Goal: Information Seeking & Learning: Learn about a topic

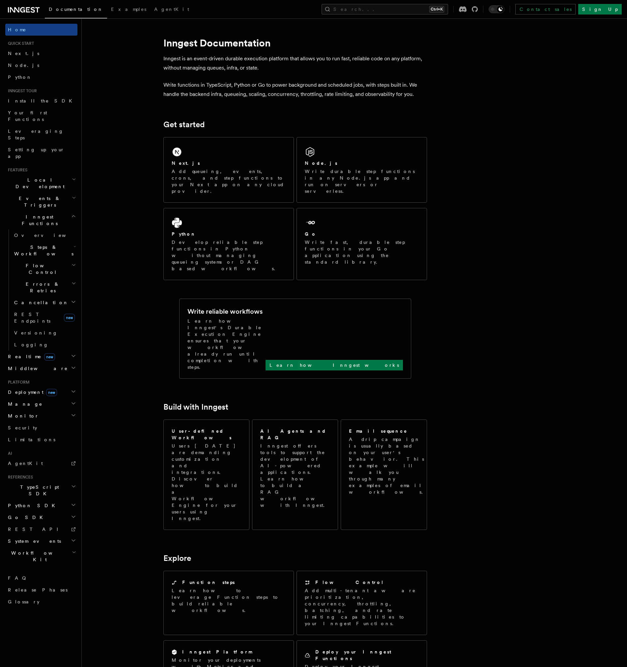
click at [67, 398] on h2 "Manage" at bounding box center [41, 404] width 72 height 12
click at [66, 410] on h2 "Monitor" at bounding box center [41, 416] width 72 height 12
click at [61, 410] on h2 "Monitor" at bounding box center [41, 416] width 72 height 12
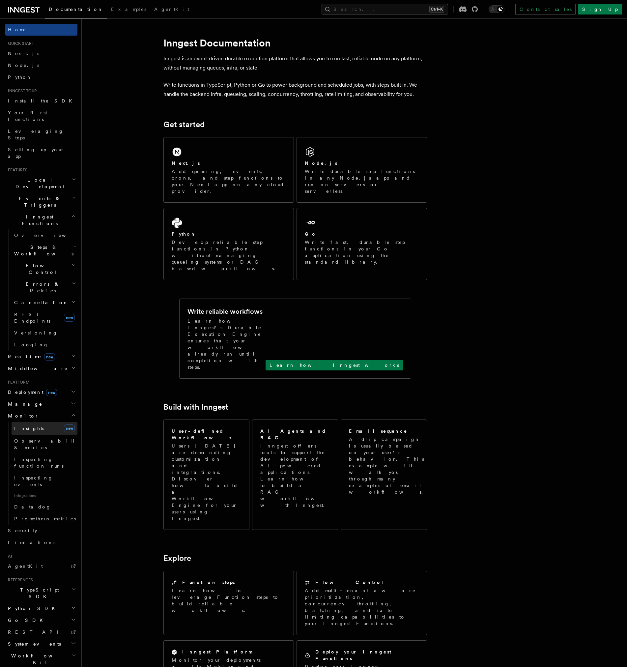
click at [46, 422] on link "Insights new" at bounding box center [45, 428] width 66 height 13
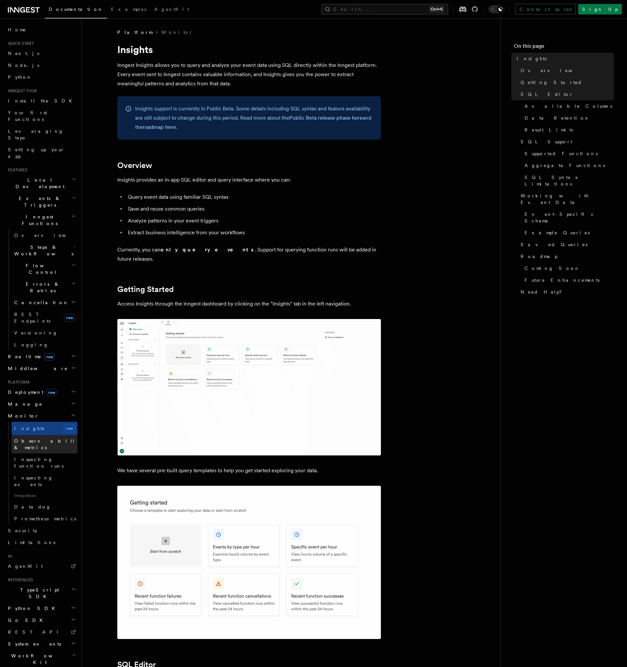
click at [49, 438] on span "Observability & metrics" at bounding box center [48, 444] width 68 height 12
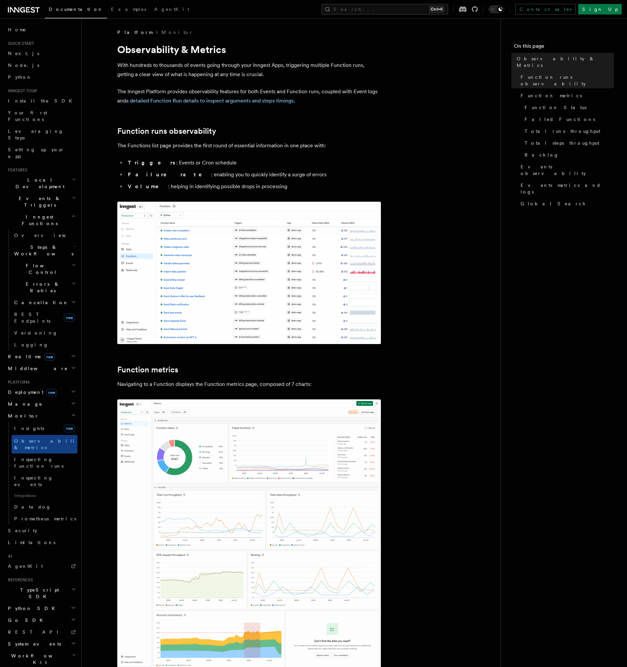
click at [143, 260] on img at bounding box center [248, 273] width 263 height 142
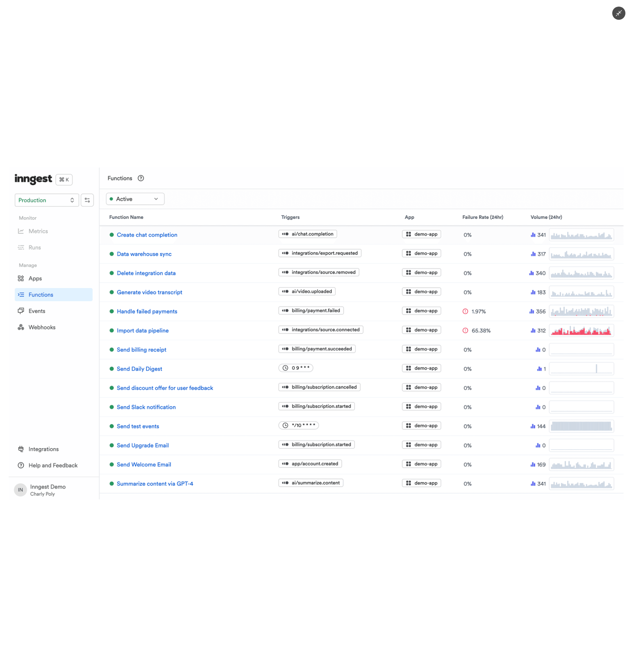
click at [176, 534] on div at bounding box center [316, 333] width 632 height 667
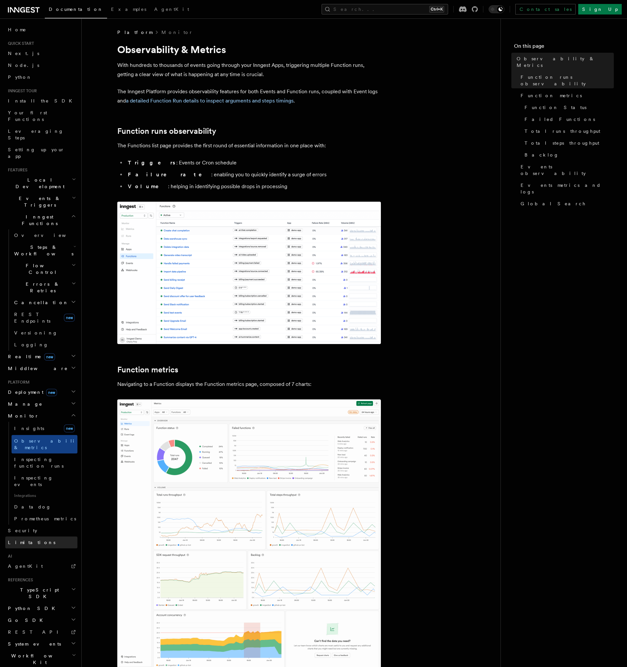
click at [35, 536] on link "Limitations" at bounding box center [41, 542] width 72 height 12
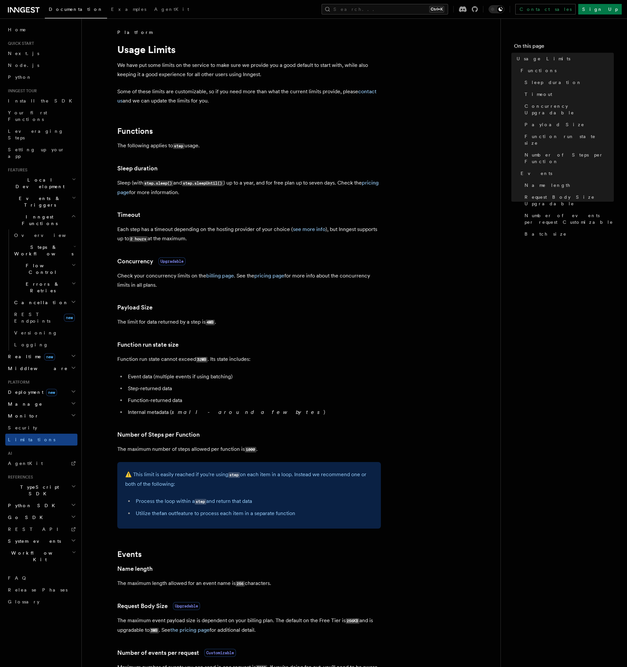
click at [44, 192] on h2 "Events & Triggers" at bounding box center [41, 201] width 72 height 18
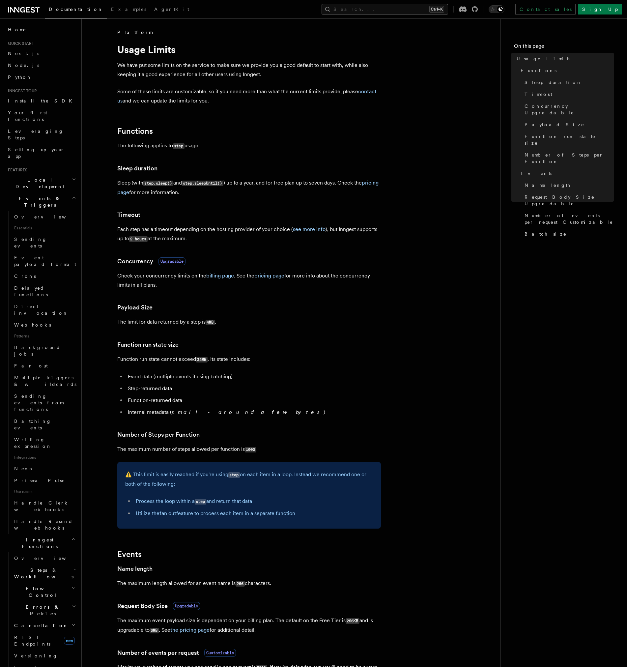
click at [412, 13] on button "Search... Ctrl+K" at bounding box center [384, 9] width 126 height 11
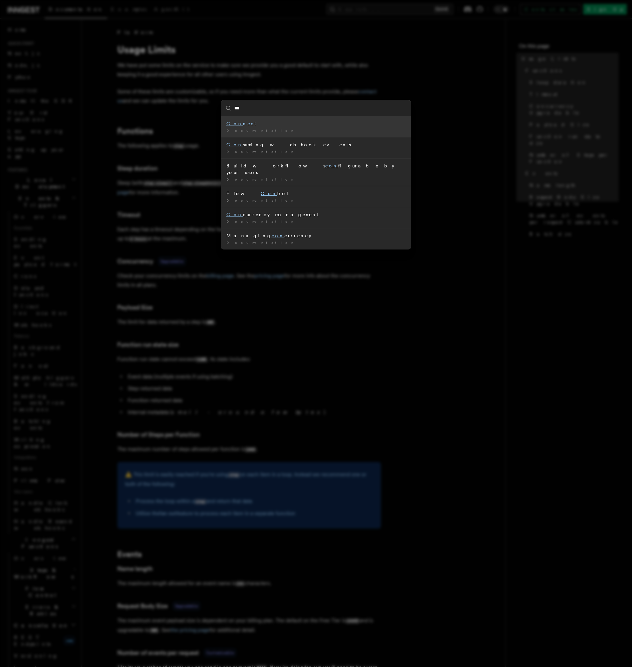
type input "****"
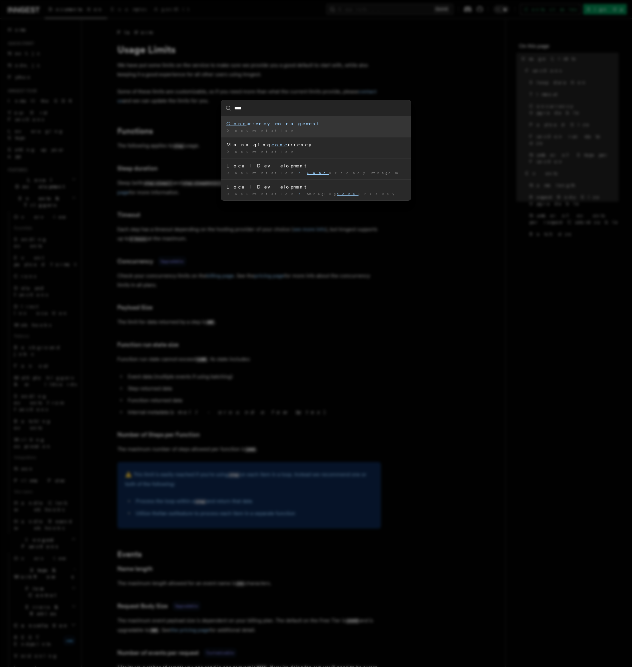
click at [270, 131] on div "Documentation /" at bounding box center [315, 130] width 179 height 5
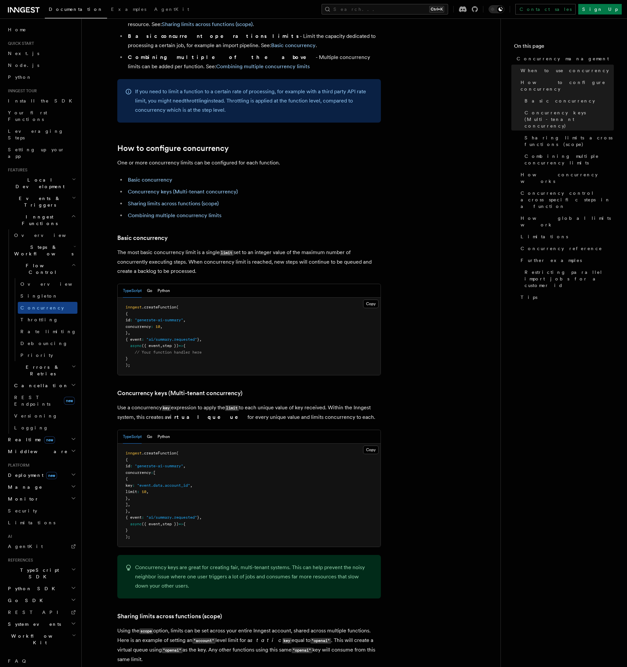
scroll to position [296, 0]
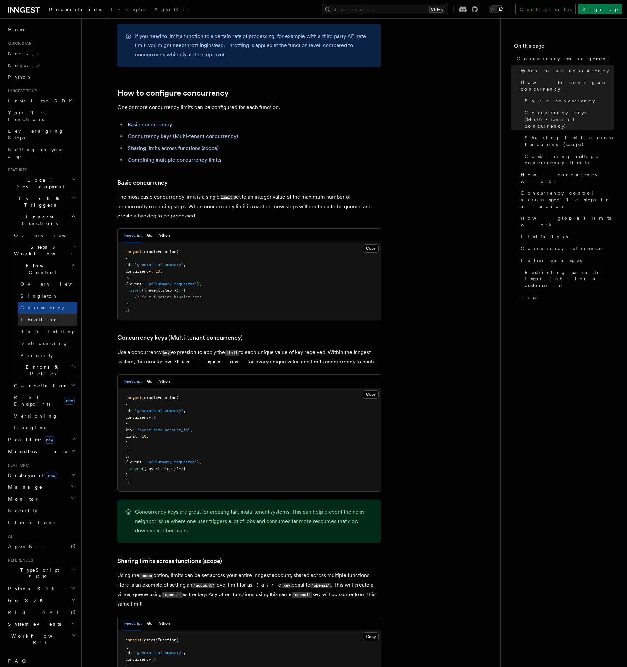
click at [56, 314] on link "Throttling" at bounding box center [48, 320] width 60 height 12
